Goal: Information Seeking & Learning: Find specific fact

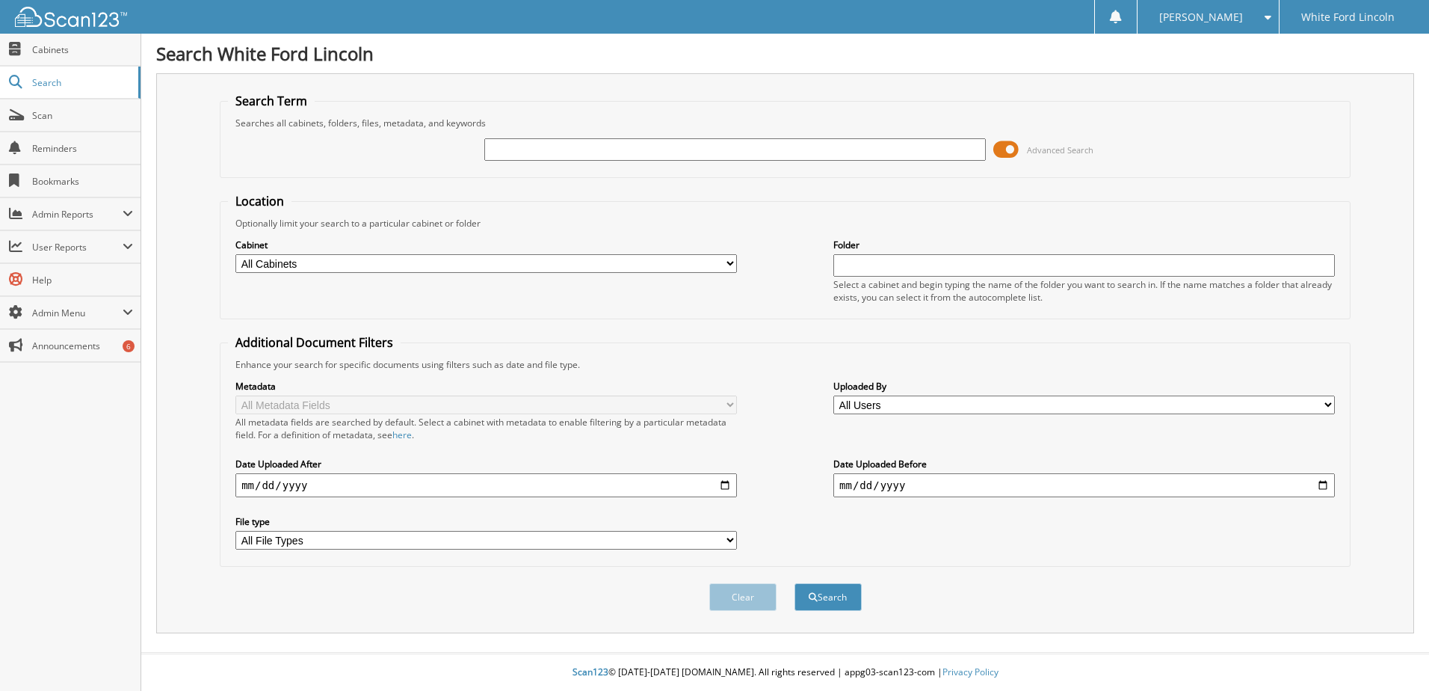
click at [566, 149] on input "text" at bounding box center [735, 149] width 502 height 22
type input "E"
type input "r"
type input "[PERSON_NAME]"
click at [795, 583] on button "Search" at bounding box center [828, 597] width 67 height 28
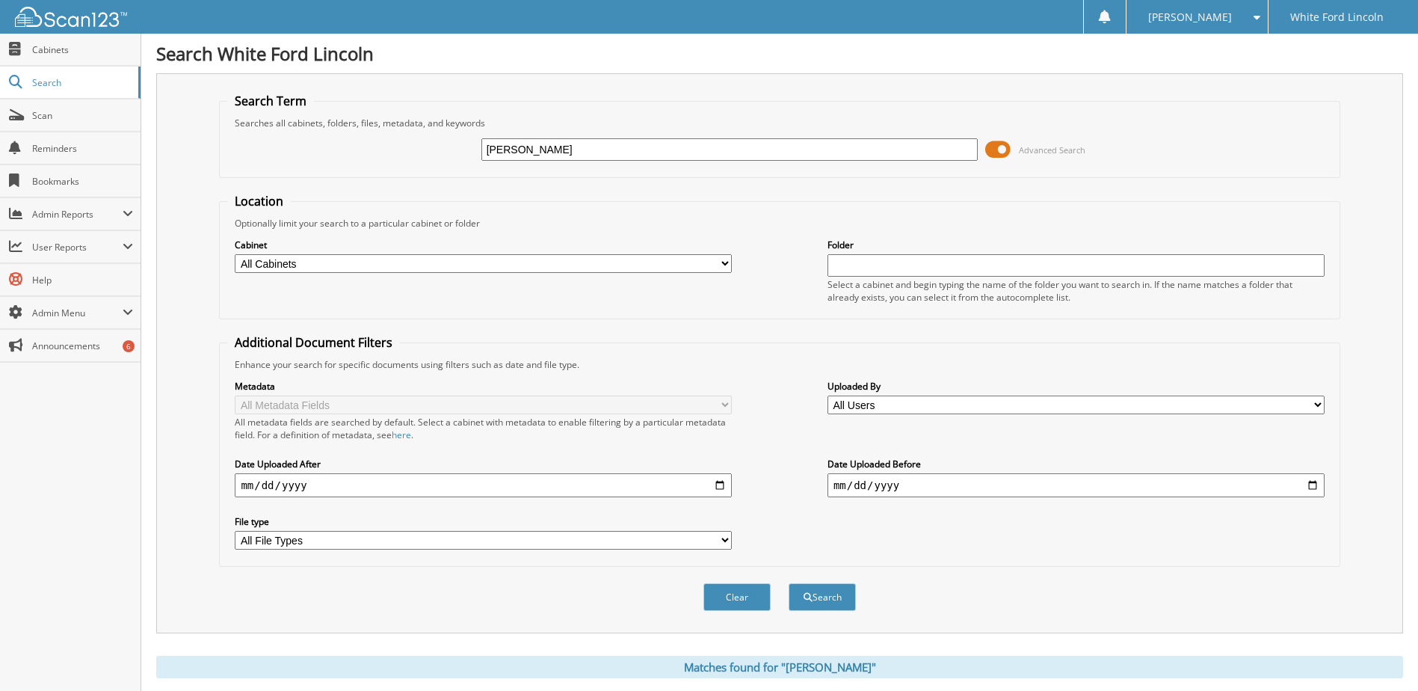
click at [589, 152] on input "[PERSON_NAME]" at bounding box center [729, 149] width 497 height 22
type input "[PERSON_NAME]"
click at [789, 583] on button "Search" at bounding box center [822, 597] width 67 height 28
click at [590, 152] on input "[PERSON_NAME]" at bounding box center [729, 149] width 497 height 22
type input "[PERSON_NAME]"
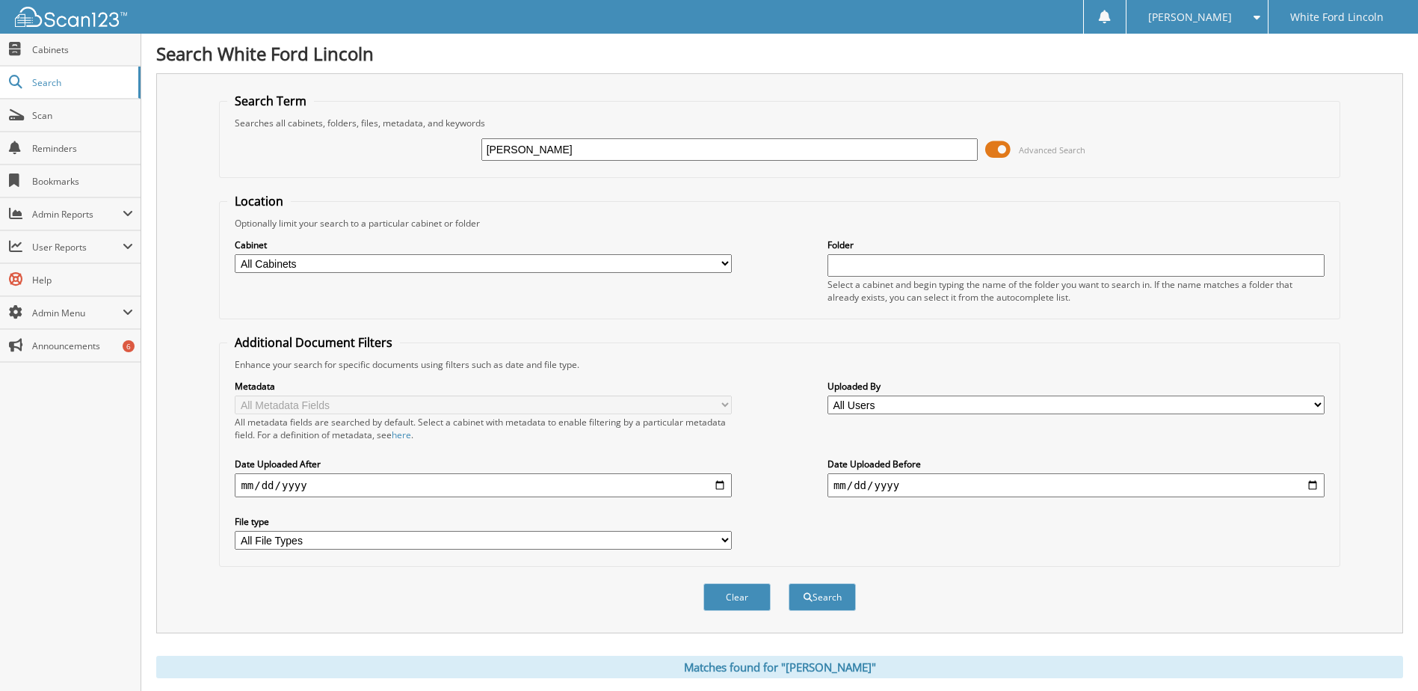
click at [789, 583] on button "Search" at bounding box center [822, 597] width 67 height 28
